Goal: Use online tool/utility: Utilize a website feature to perform a specific function

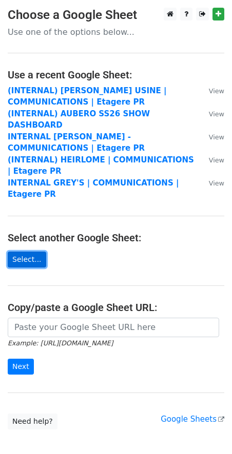
click at [35, 252] on link "Select..." at bounding box center [27, 260] width 38 height 16
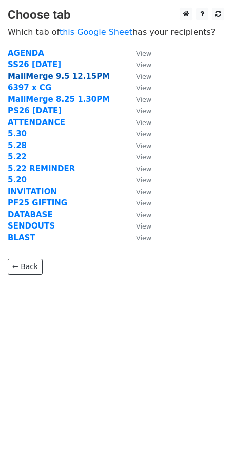
click at [64, 78] on strong "MailMerge 9.5 12.15PM" at bounding box center [59, 76] width 102 height 9
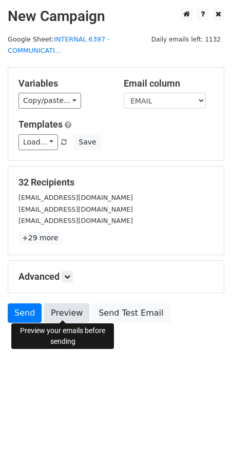
click at [73, 306] on link "Preview" at bounding box center [66, 312] width 45 height 19
